Goal: Task Accomplishment & Management: Complete application form

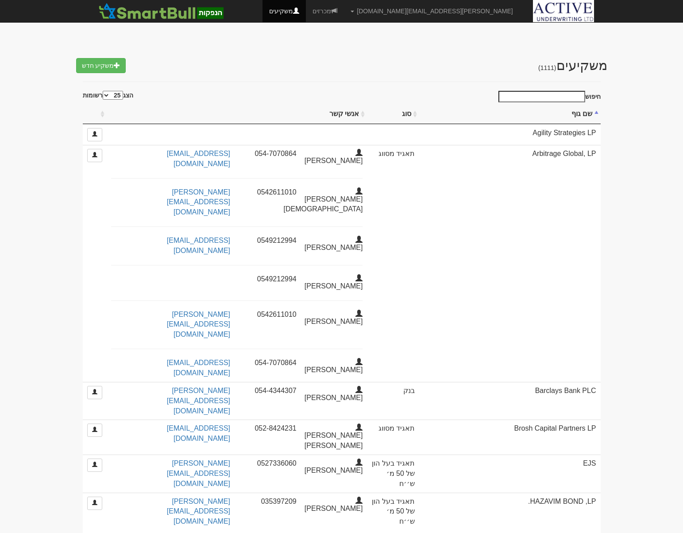
select select "25"
click at [344, 12] on link "מכרזים" at bounding box center [325, 11] width 38 height 22
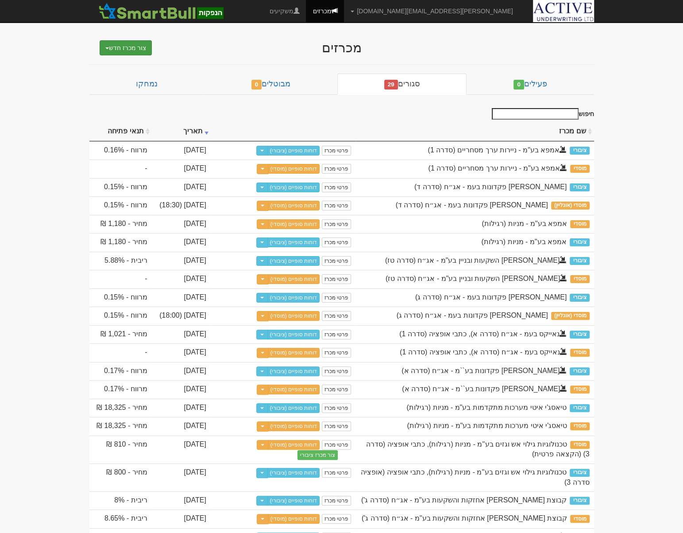
click at [120, 47] on button "צור מכרז חדש" at bounding box center [126, 47] width 53 height 15
click at [135, 64] on link "מוסדי" at bounding box center [103, 65] width 97 height 12
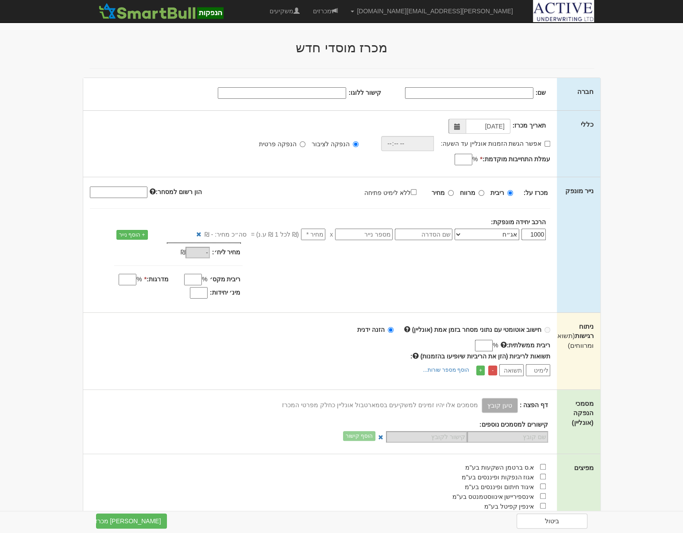
click at [496, 93] on input "שם:" at bounding box center [469, 93] width 128 height 12
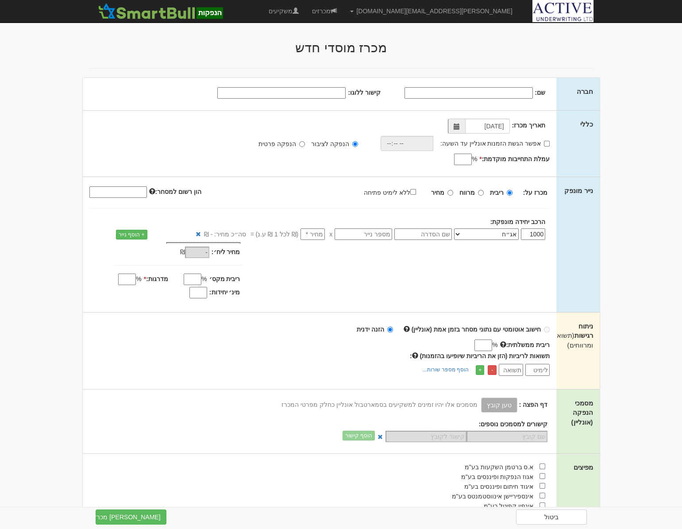
click at [473, 89] on input "שם:" at bounding box center [469, 93] width 128 height 12
click at [460, 129] on span at bounding box center [457, 127] width 6 height 6
type input "אקסונז ויז'ן בע''מ"
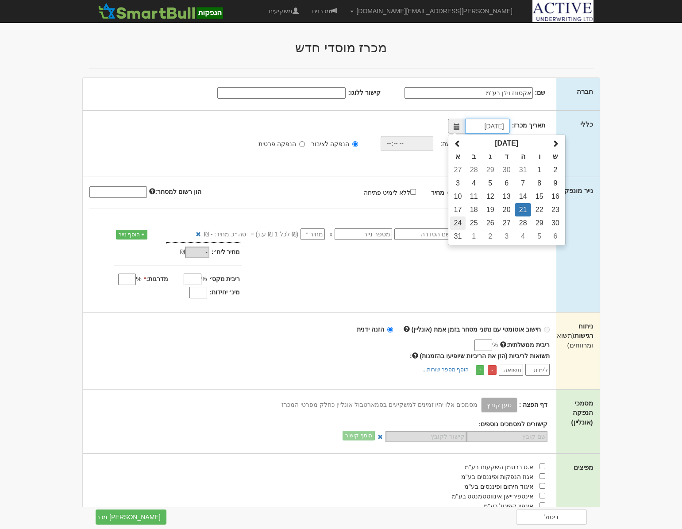
click at [460, 221] on td "24" at bounding box center [457, 222] width 15 height 13
type input "24/08/2025"
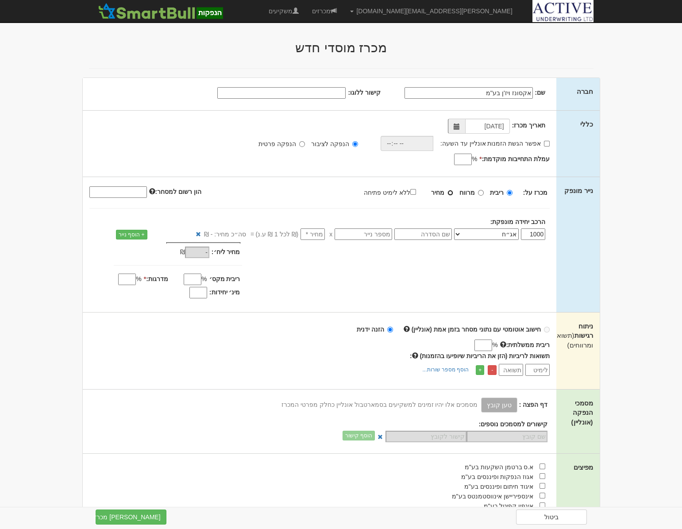
click at [453, 192] on input "מחיר" at bounding box center [451, 193] width 6 height 6
radio input "true"
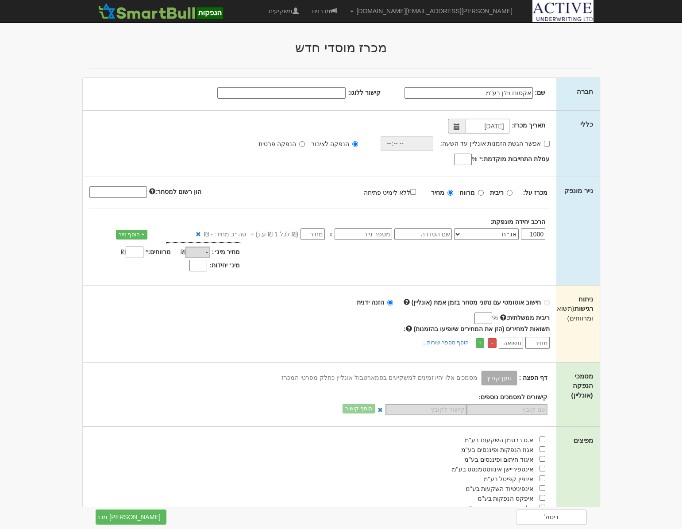
click at [483, 231] on select "אג״ח אג״ח להמרה מניות כתבי אופציה ניירות ערך מסחריים אופציות רכש כתבי התחייבות …" at bounding box center [486, 234] width 65 height 12
select select "מניות"
click at [456, 228] on select "אג״ח אג״ח להמרה מניות כתבי אופציה ניירות ערך מסחריים אופציות רכש כתבי התחייבות …" at bounding box center [486, 234] width 65 height 12
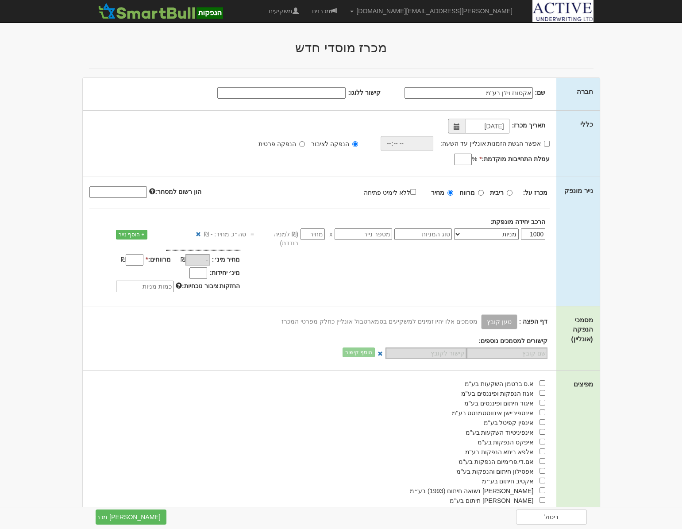
drag, startPoint x: 527, startPoint y: 236, endPoint x: 553, endPoint y: 238, distance: 26.7
click at [553, 238] on div "1000 אג״ח אג״ח להמרה מניות כתבי אופציה ניירות ערך מסחריים אופציות רכש כתבי התחי…" at bounding box center [357, 237] width 398 height 19
type input "100"
click at [444, 261] on div "מחיר מינ׳: - ₪ * -" at bounding box center [320, 272] width 474 height 45
click at [464, 234] on select "אג״ח אג״ח להמרה מניות כתבי אופציה ניירות ערך מסחריים אופציות רכש כתבי התחייבות …" at bounding box center [486, 234] width 65 height 12
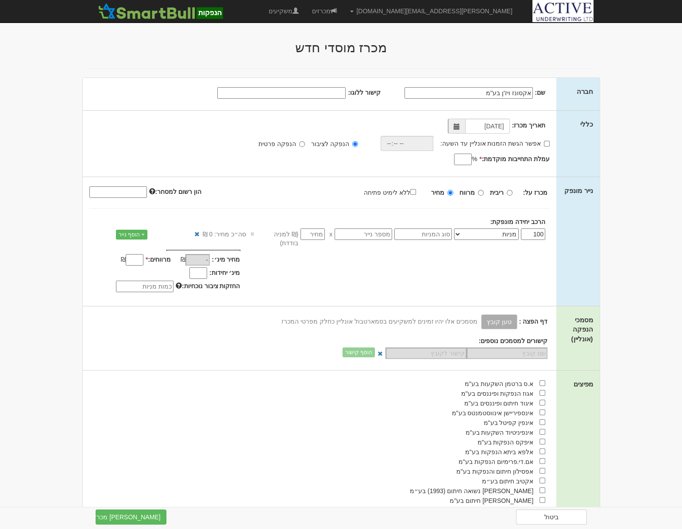
click at [464, 234] on select "אג״ח אג״ח להמרה מניות כתבי אופציה ניירות ערך מסחריים אופציות רכש כתבי התחייבות …" at bounding box center [486, 234] width 65 height 12
click at [430, 234] on input "text" at bounding box center [423, 234] width 58 height 12
type input "רגילות"
click at [320, 236] on input "number" at bounding box center [313, 234] width 24 height 12
type input "8"
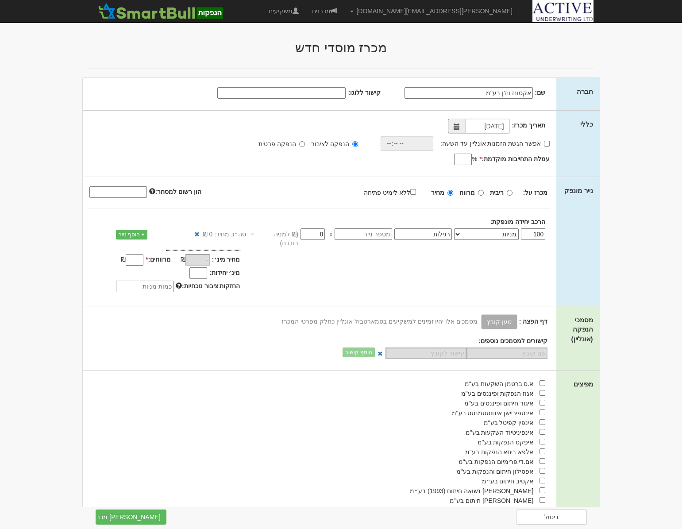
type input "800"
type input "8.7"
type input "870"
type input "8.73"
type input "873"
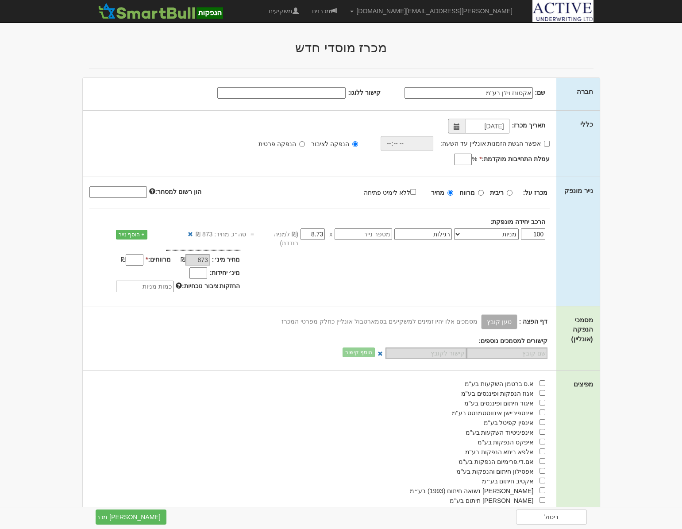
type input "8.73"
click at [306, 255] on div "מחיר מינ׳: 873 ₪ *" at bounding box center [320, 272] width 474 height 45
click at [130, 255] on input "מרווחים: *" at bounding box center [135, 260] width 18 height 12
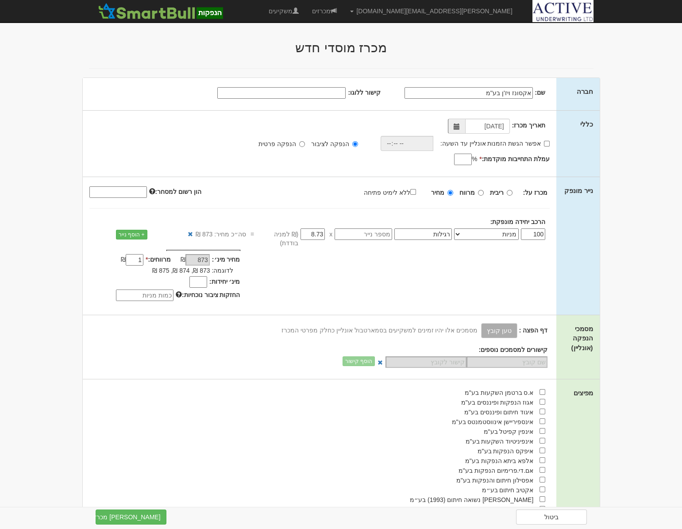
type input "1"
click at [200, 276] on input "מינ׳ יחידות:" at bounding box center [198, 282] width 18 height 12
type input "1"
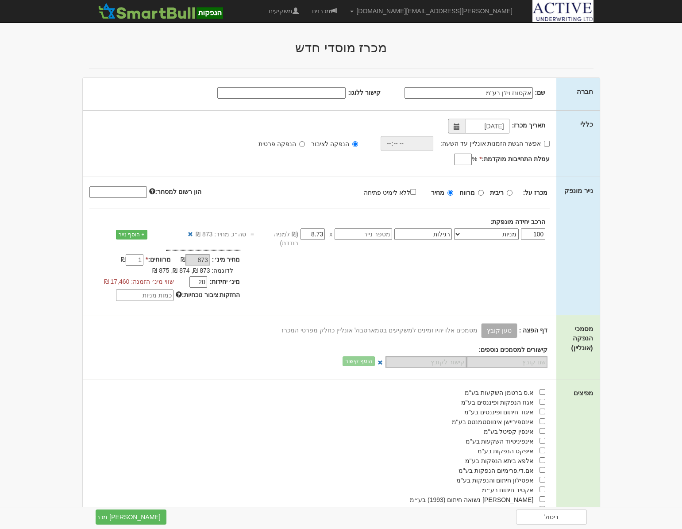
type input "2"
type input "1"
type input "19"
click at [282, 271] on div "מחיר מינ׳: 873 ₪ * 1 %" at bounding box center [320, 277] width 474 height 54
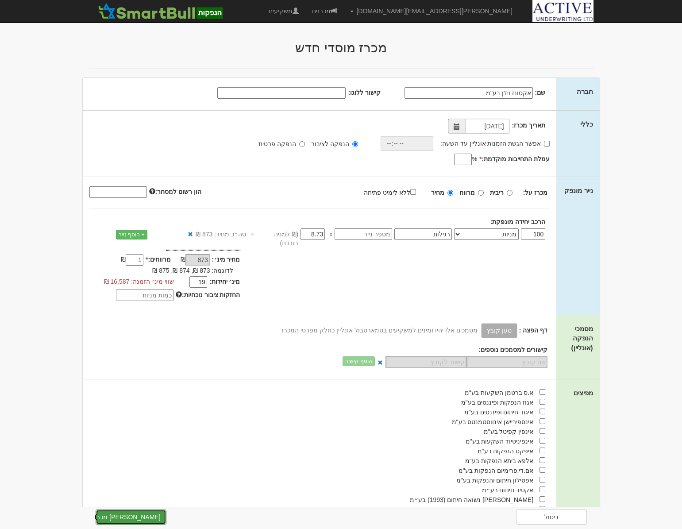
click at [141, 518] on button "צור מכרז" at bounding box center [131, 517] width 71 height 15
click at [457, 154] on input "עמלת התחייבות מוקדמת: *" at bounding box center [463, 160] width 18 height 12
type input "0"
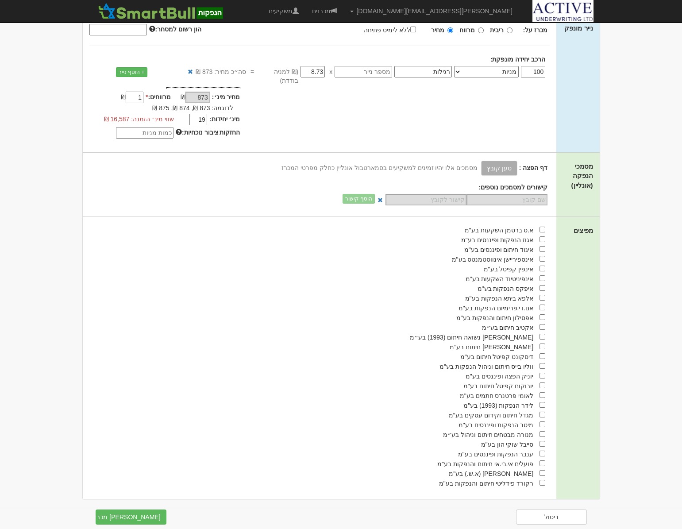
scroll to position [163, 0]
click at [544, 324] on input "checkbox" at bounding box center [543, 327] width 6 height 6
checkbox input "true"
click at [151, 516] on button "צור מכרז" at bounding box center [131, 517] width 71 height 15
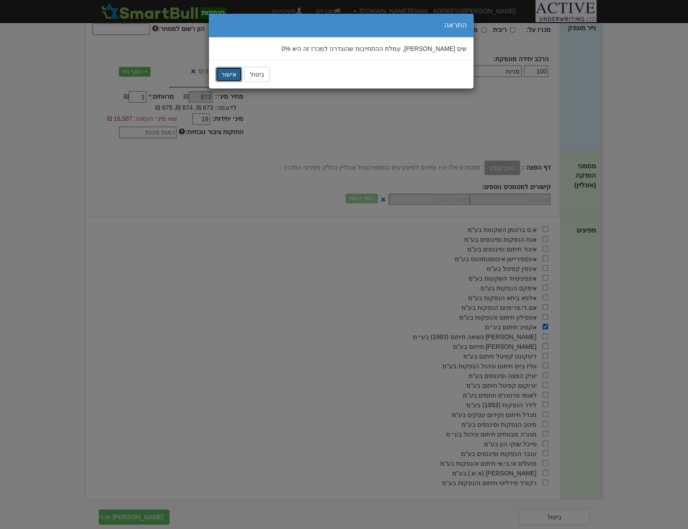
click at [231, 77] on button "אישור" at bounding box center [229, 74] width 27 height 15
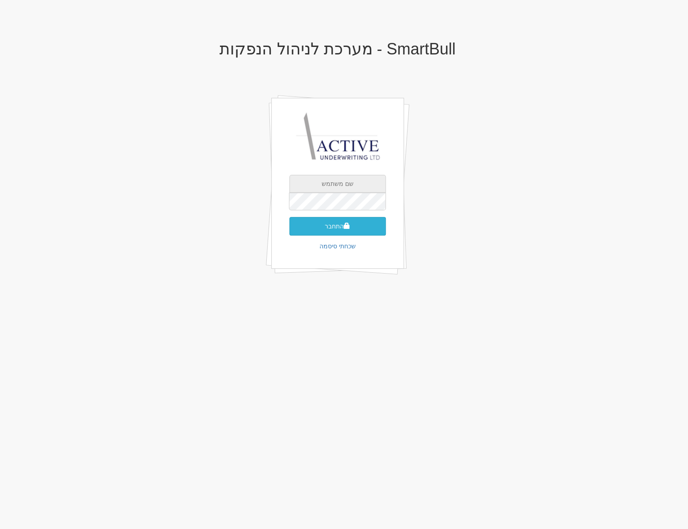
type input "[PERSON_NAME][EMAIL_ADDRESS][DOMAIN_NAME]"
click at [330, 226] on button "התחבר" at bounding box center [338, 226] width 97 height 19
type input "121474"
click at [290, 230] on button "התחבר" at bounding box center [338, 239] width 97 height 19
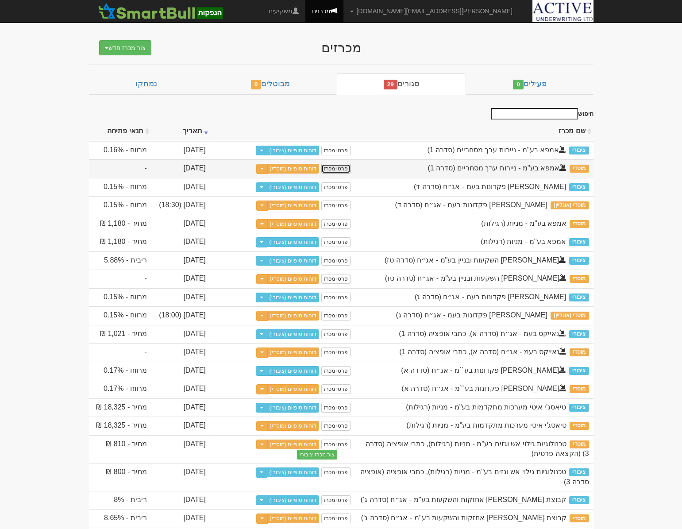
click at [337, 171] on link "פרטי מכרז" at bounding box center [335, 169] width 29 height 10
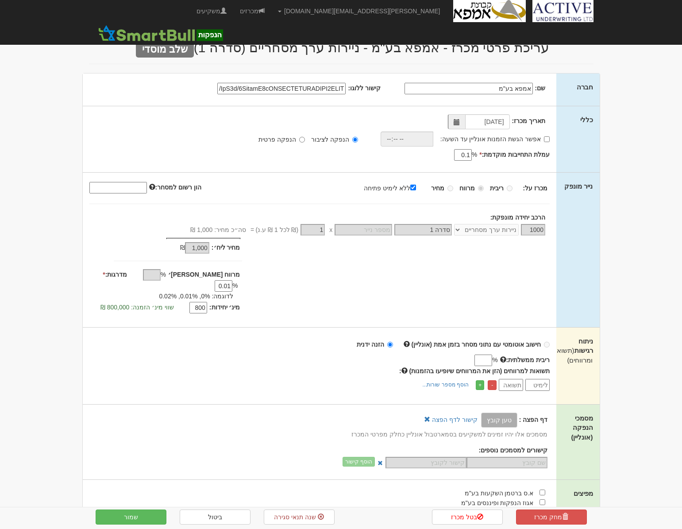
select select "ניירות ערך מסחריים"
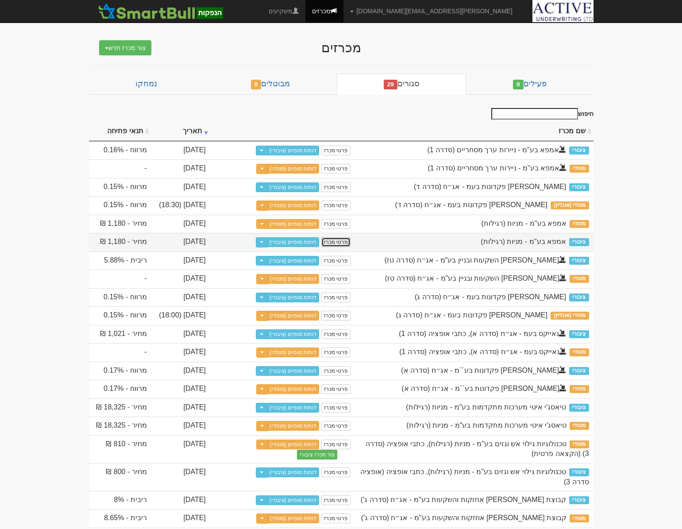
click at [342, 247] on link "פרטי מכרז" at bounding box center [335, 242] width 29 height 10
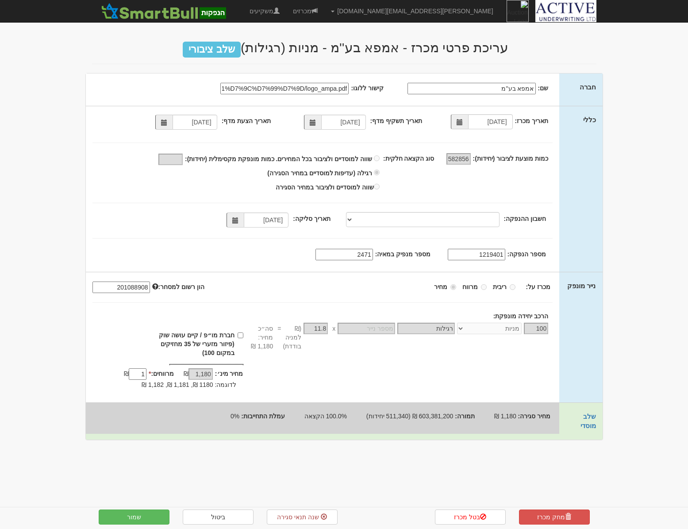
select select "מניות"
click at [325, 8] on link "מכרזים" at bounding box center [305, 11] width 38 height 22
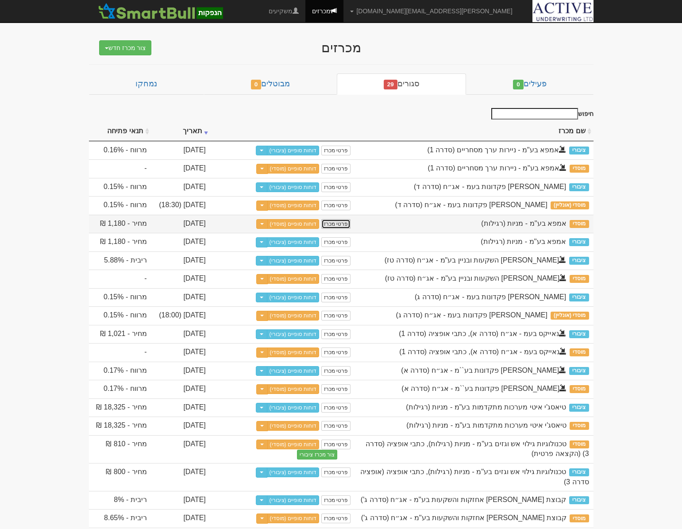
click at [333, 229] on link "פרטי מכרז" at bounding box center [335, 224] width 29 height 10
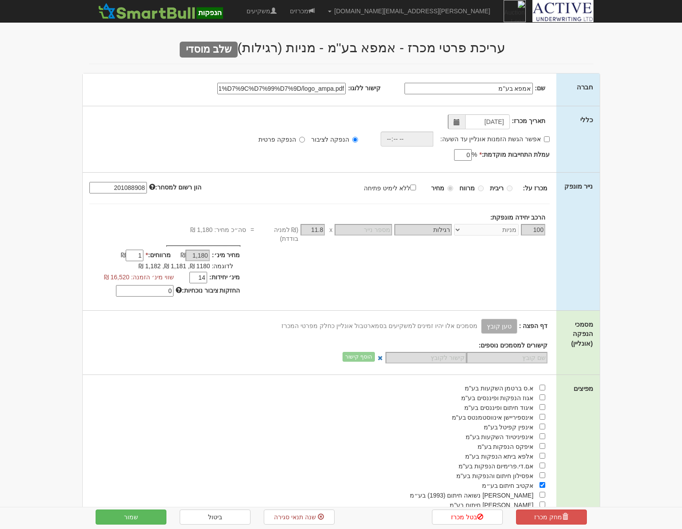
select select "מניות"
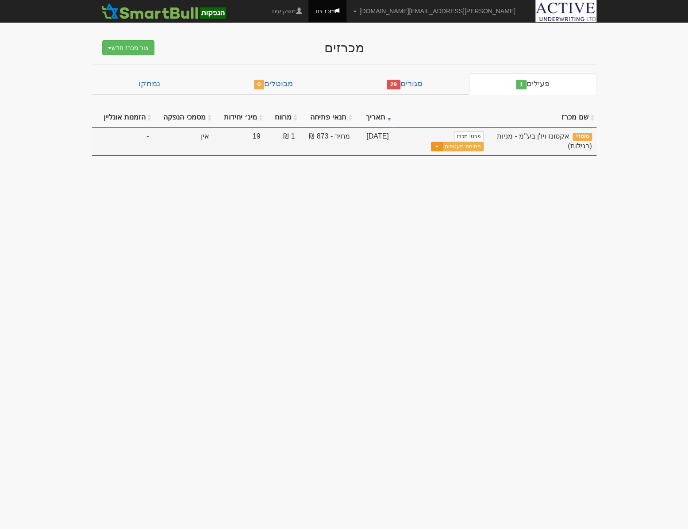
click at [435, 146] on span "button" at bounding box center [437, 147] width 4 height 2
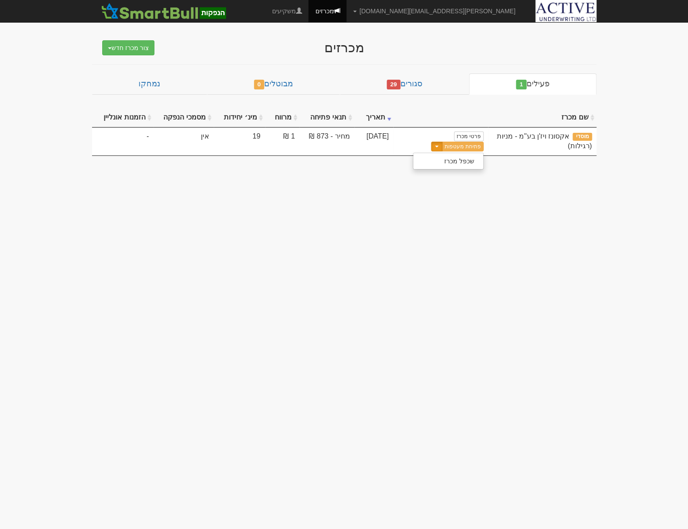
click at [471, 164] on body "neil@activeu.co.il הגדרות חשבונות הנפקה תבניות הודעות קיבול X" at bounding box center [344, 264] width 688 height 529
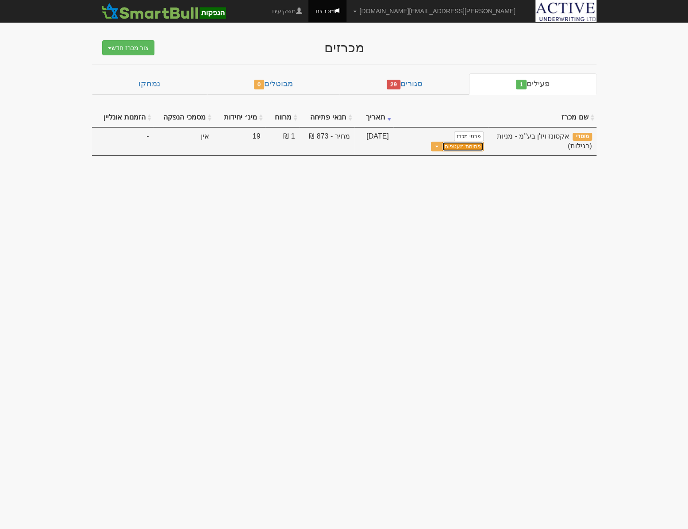
click at [442, 142] on link "פתיחת מעטפות" at bounding box center [462, 147] width 41 height 10
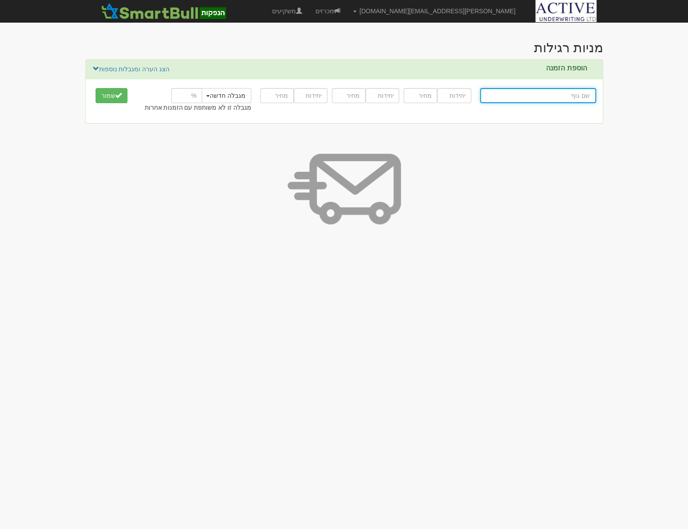
click at [533, 93] on input "text" at bounding box center [538, 95] width 116 height 15
type input "א"
type input "אל על"
type input "אל"
type input "[PERSON_NAME] פרטנרס בע''מ"
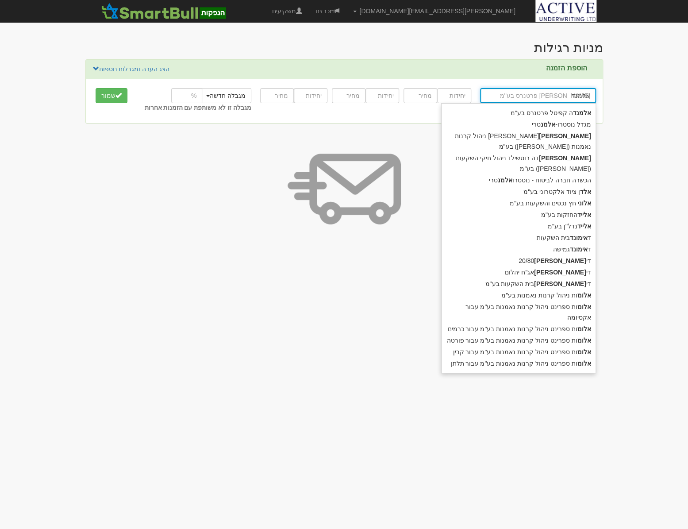
type input "אלמנדה"
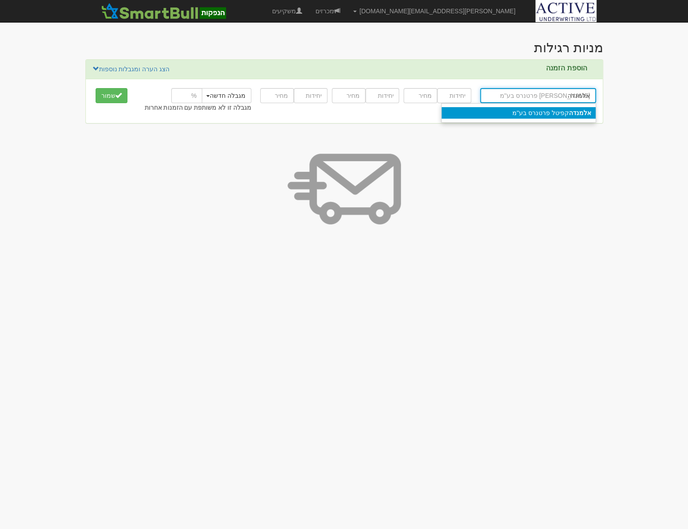
click at [545, 111] on div "[PERSON_NAME] פרטנרס בע''מ" at bounding box center [519, 113] width 154 height 12
type input "[PERSON_NAME] פרטנרס בע''מ"
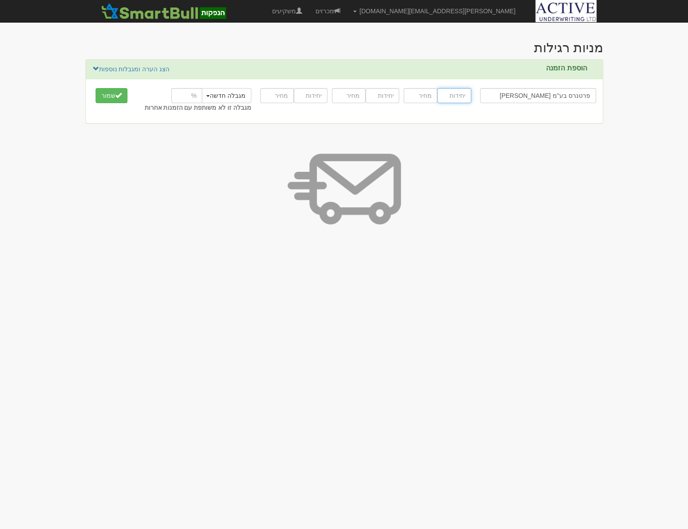
click at [450, 95] on input "number" at bounding box center [454, 95] width 34 height 15
type input "286"
click at [416, 96] on input "number" at bounding box center [421, 95] width 34 height 15
click at [128, 120] on div "[PERSON_NAME] פרטנרס בע''מ [PERSON_NAME] פרטנרס בע''מ 286 8.73 8.73 הערה" at bounding box center [344, 101] width 517 height 44
click at [109, 97] on button "שמור" at bounding box center [112, 95] width 32 height 15
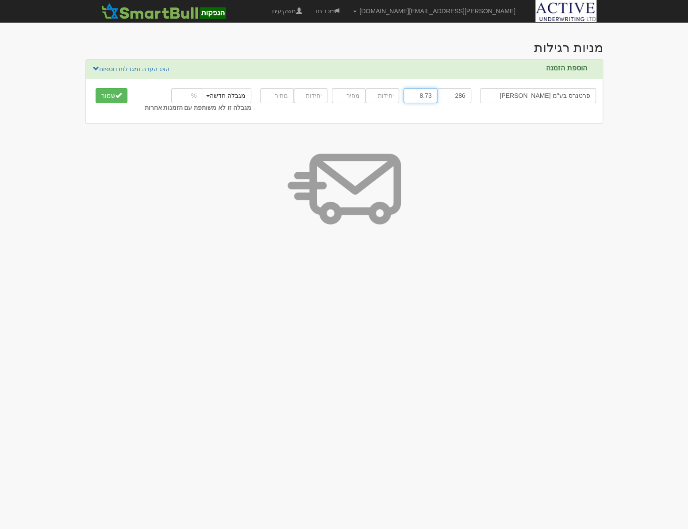
drag, startPoint x: 426, startPoint y: 95, endPoint x: 437, endPoint y: 95, distance: 10.6
click at [436, 95] on input "8.73" at bounding box center [421, 95] width 34 height 15
type input "873"
click at [106, 98] on button "שמור" at bounding box center [112, 95] width 32 height 15
